Goal: Transaction & Acquisition: Download file/media

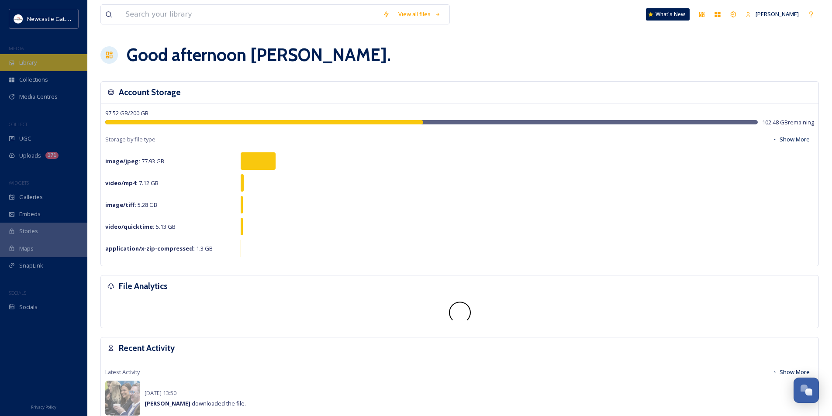
click at [59, 59] on div "Library" at bounding box center [43, 62] width 87 height 17
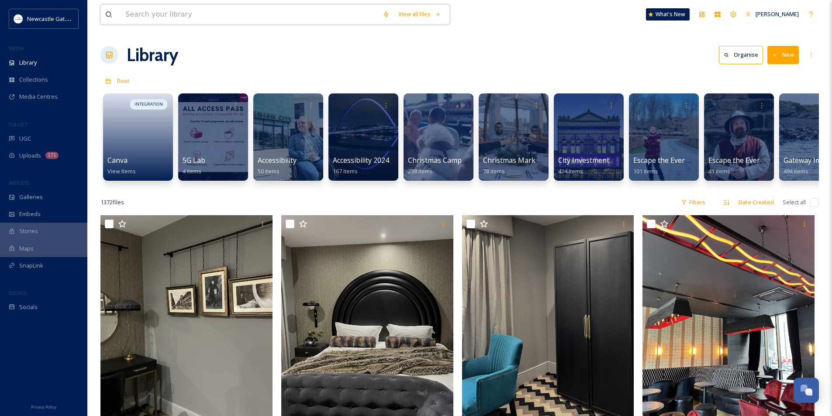
click at [189, 14] on input at bounding box center [249, 14] width 257 height 19
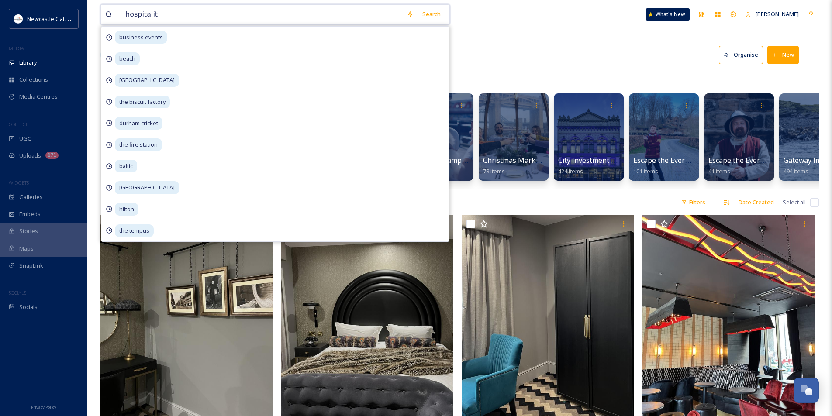
type input "hospitality"
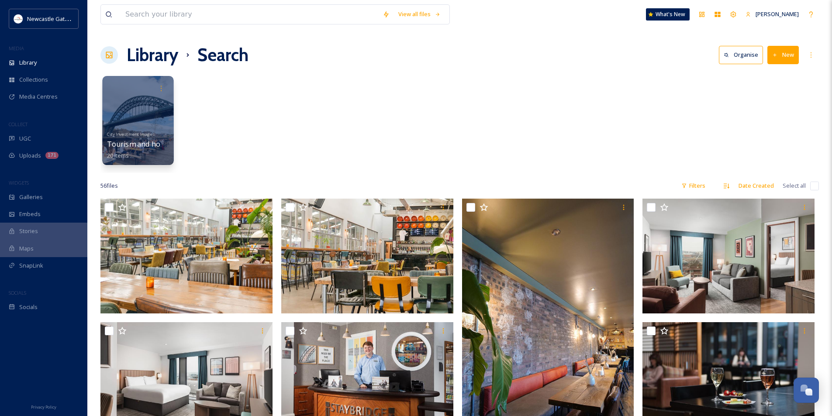
click at [164, 118] on div at bounding box center [137, 120] width 71 height 89
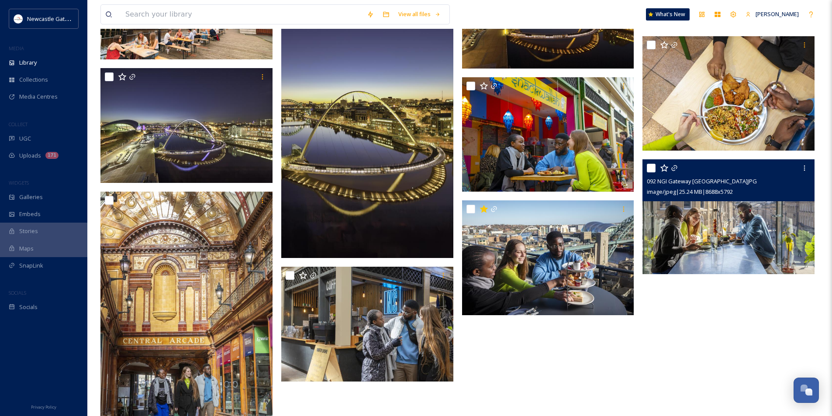
scroll to position [524, 0]
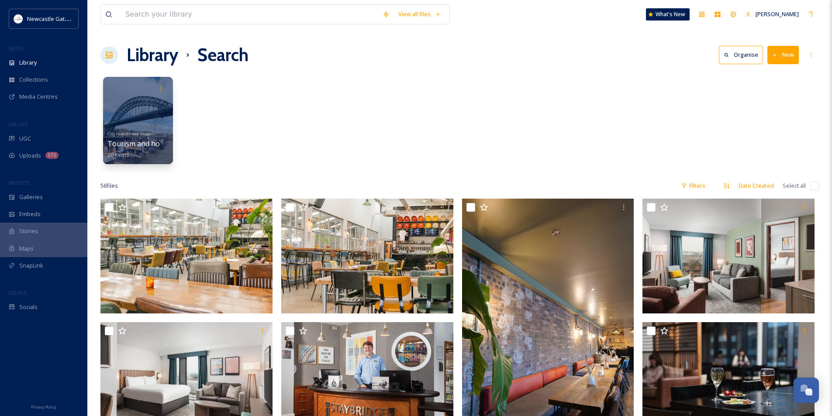
click at [144, 50] on h1 "Library" at bounding box center [153, 55] width 52 height 26
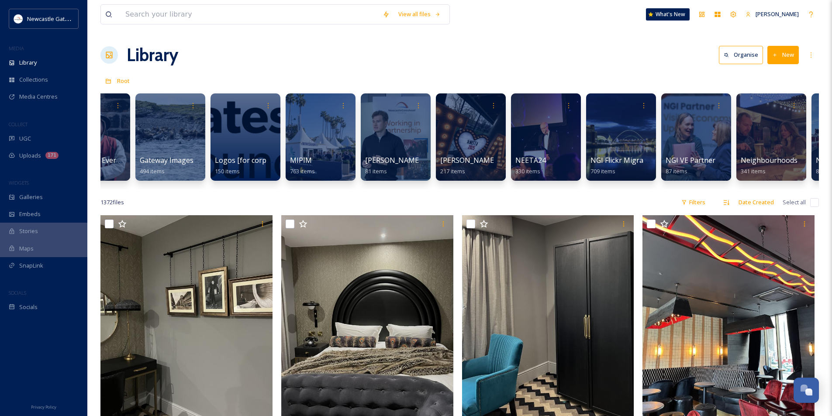
scroll to position [0, 650]
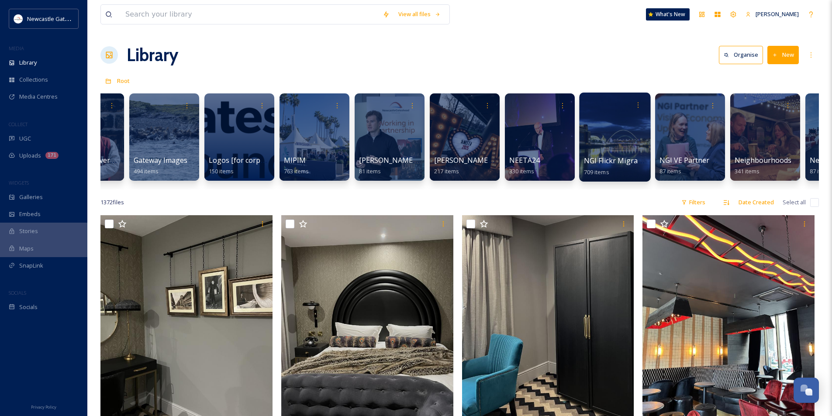
click at [626, 130] on div at bounding box center [614, 137] width 71 height 89
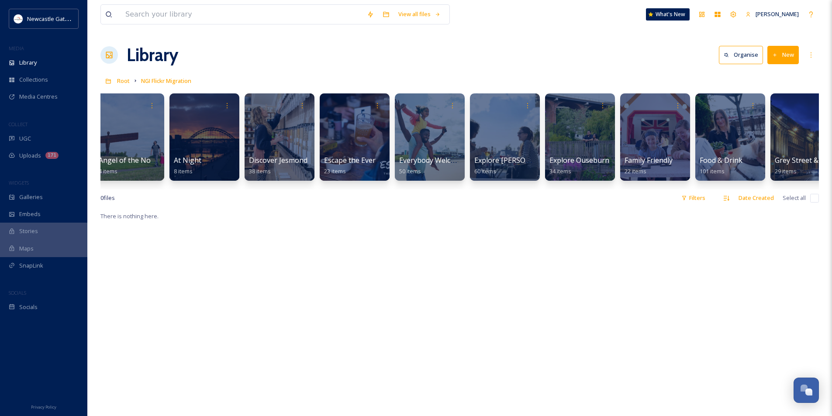
scroll to position [0, 11]
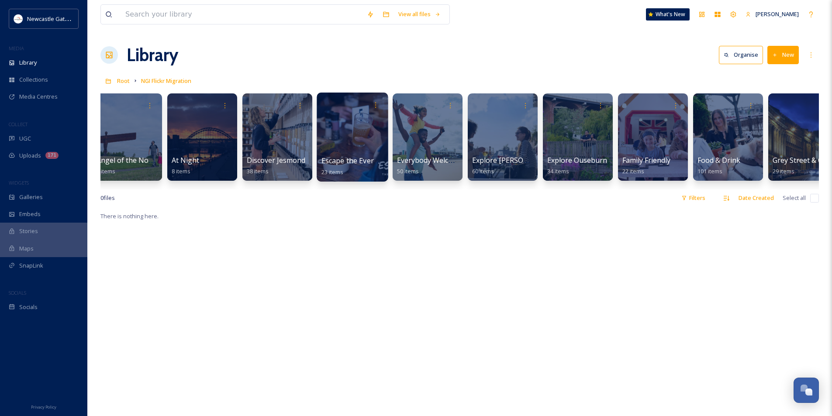
click at [343, 156] on span "Escape the Everyday" at bounding box center [355, 161] width 68 height 10
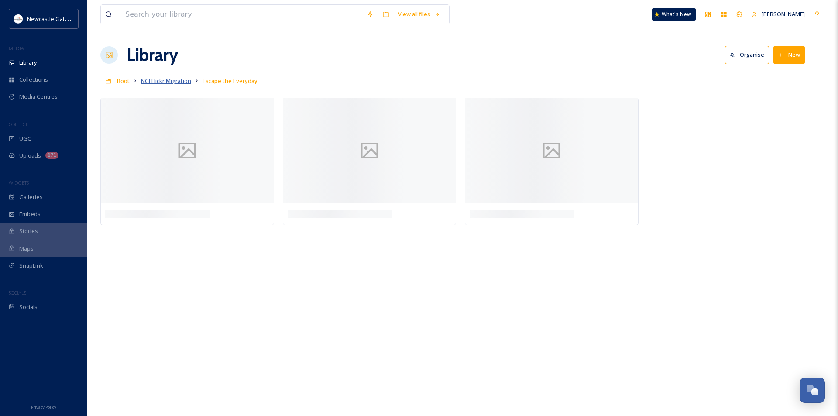
click at [168, 83] on span "NGI Flickr Migration" at bounding box center [166, 81] width 50 height 8
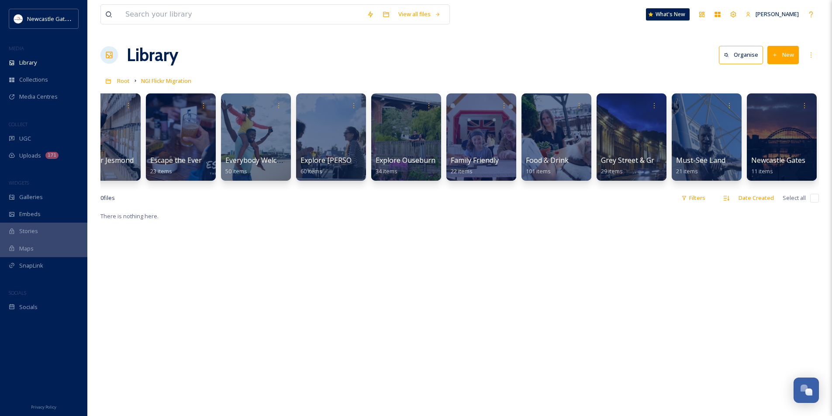
scroll to position [0, 194]
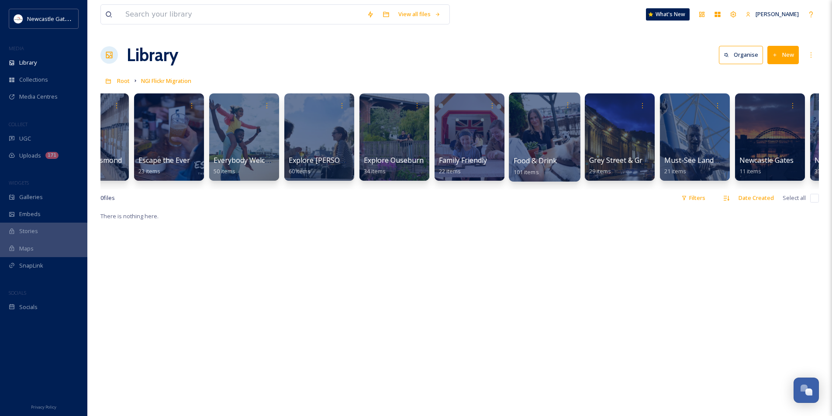
click at [537, 129] on div at bounding box center [544, 137] width 71 height 89
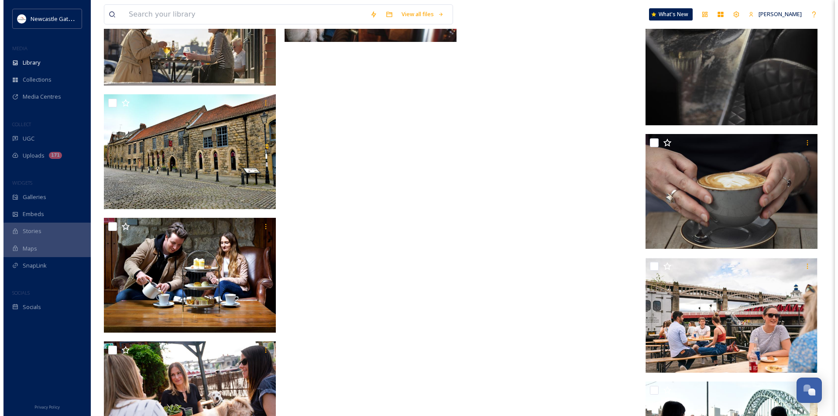
scroll to position [3667, 0]
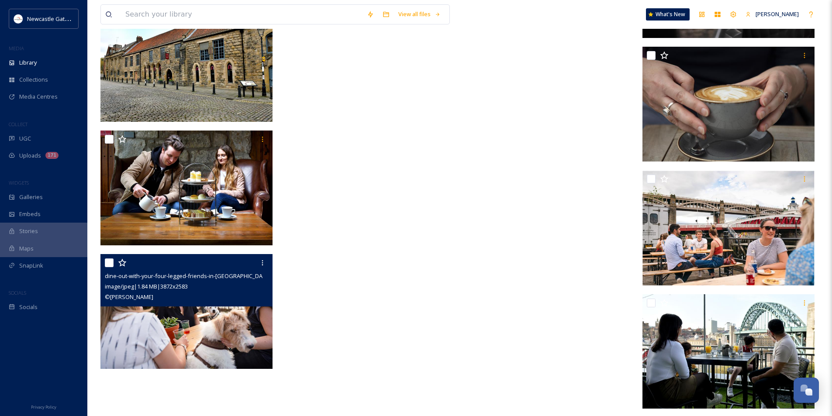
click at [213, 330] on img at bounding box center [186, 311] width 172 height 115
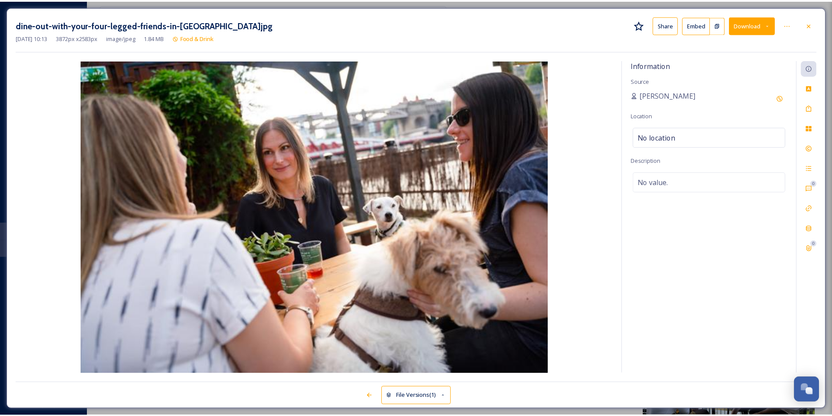
scroll to position [3702, 0]
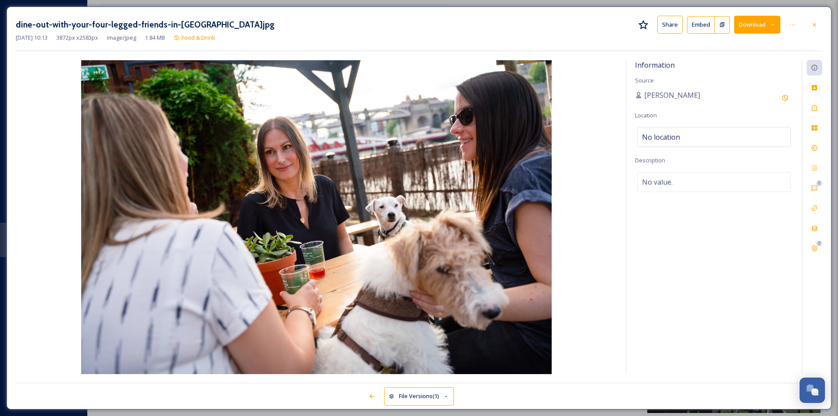
click at [750, 29] on button "Download" at bounding box center [757, 25] width 46 height 18
click at [740, 65] on span "Download Large (2000 x 1334)" at bounding box center [731, 62] width 77 height 8
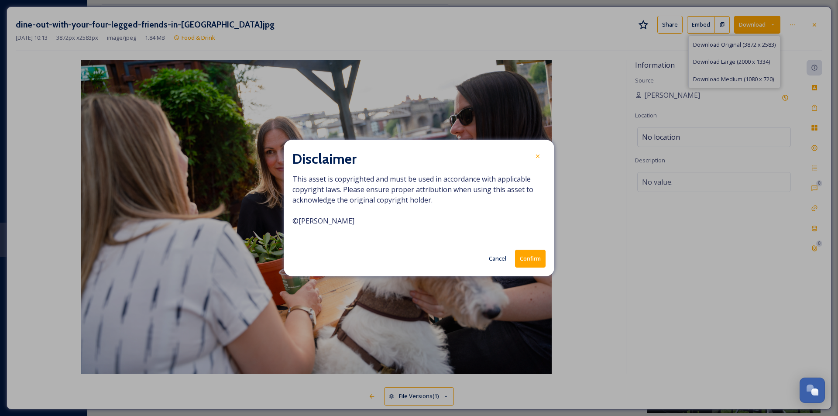
click at [532, 258] on button "Confirm" at bounding box center [530, 259] width 31 height 18
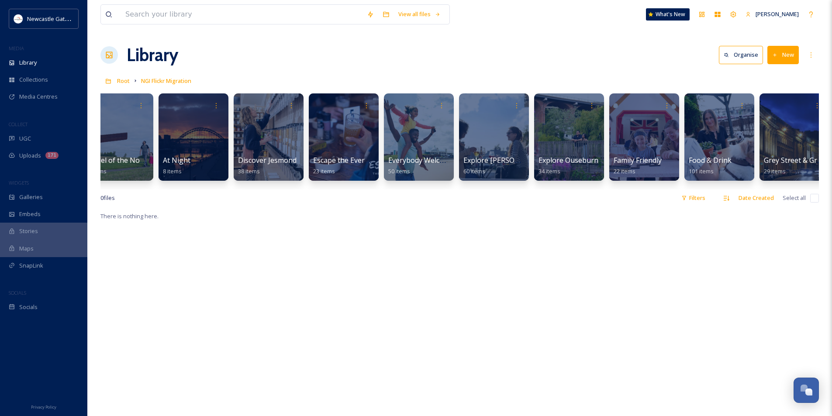
scroll to position [0, 40]
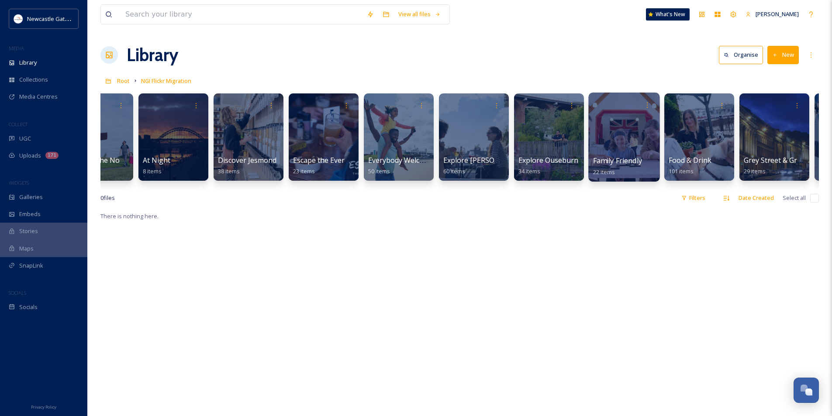
click at [634, 127] on div at bounding box center [623, 137] width 71 height 89
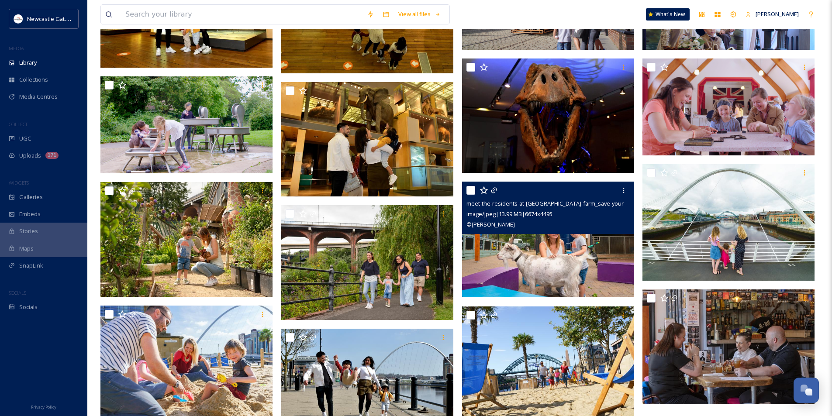
scroll to position [306, 0]
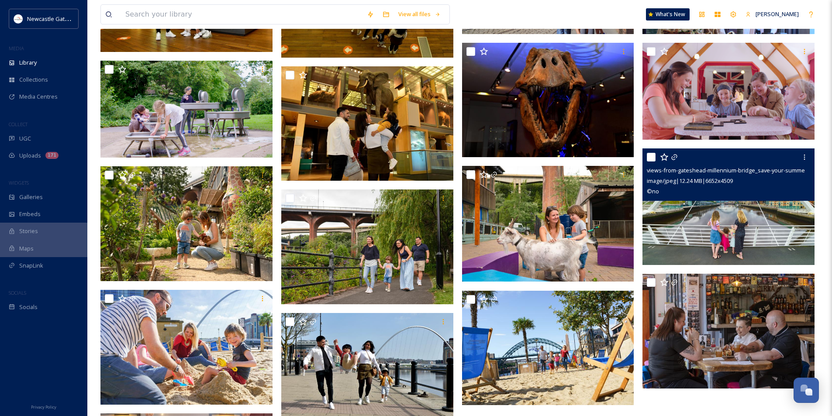
click at [730, 248] on img at bounding box center [728, 206] width 172 height 117
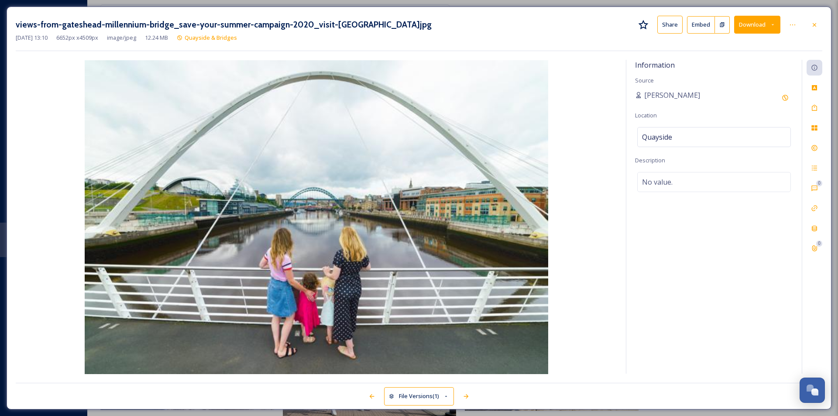
click at [768, 22] on button "Download" at bounding box center [757, 25] width 46 height 18
click at [750, 65] on span "Download Large (2000 x 1356)" at bounding box center [731, 62] width 77 height 8
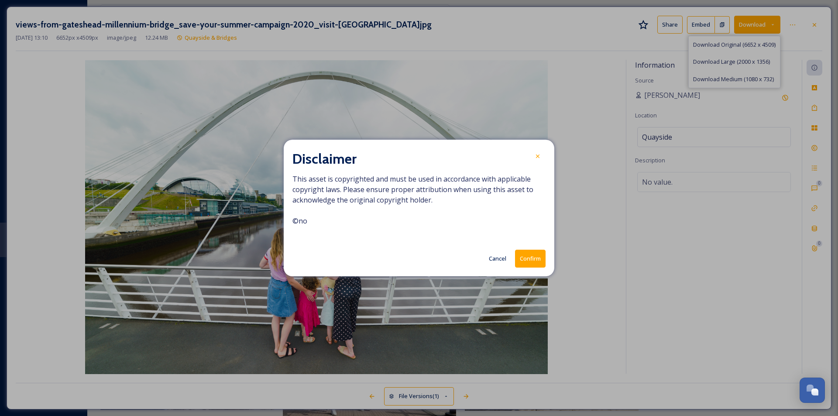
click at [533, 259] on button "Confirm" at bounding box center [530, 259] width 31 height 18
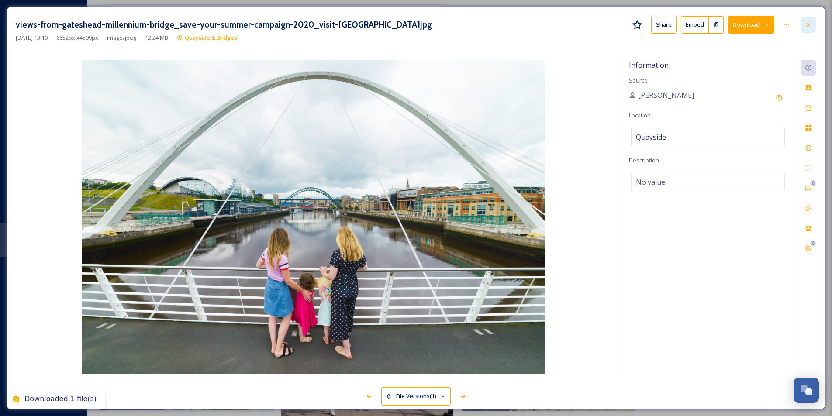
click at [814, 29] on div at bounding box center [808, 25] width 16 height 16
